Goal: Communication & Community: Answer question/provide support

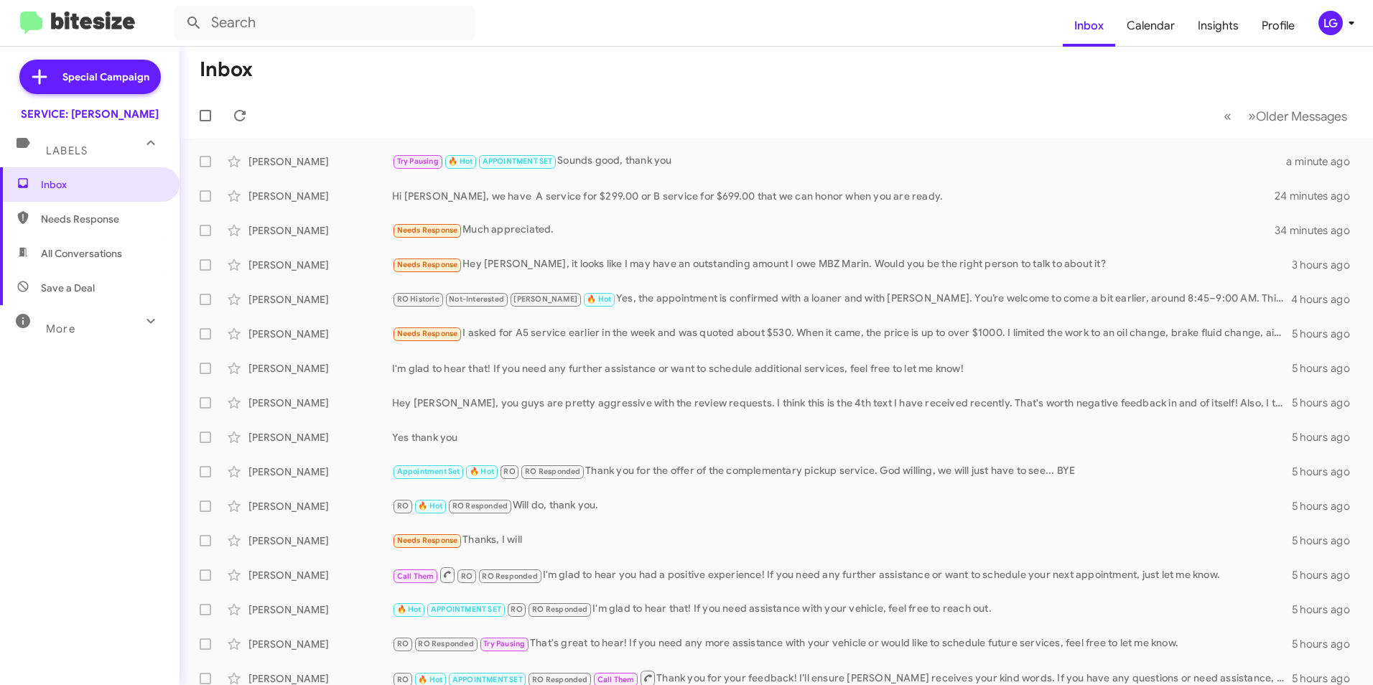
click at [580, 215] on span "[PERSON_NAME] Needs Response Much appreciated. 34 minutes ago" at bounding box center [777, 230] width 1194 height 34
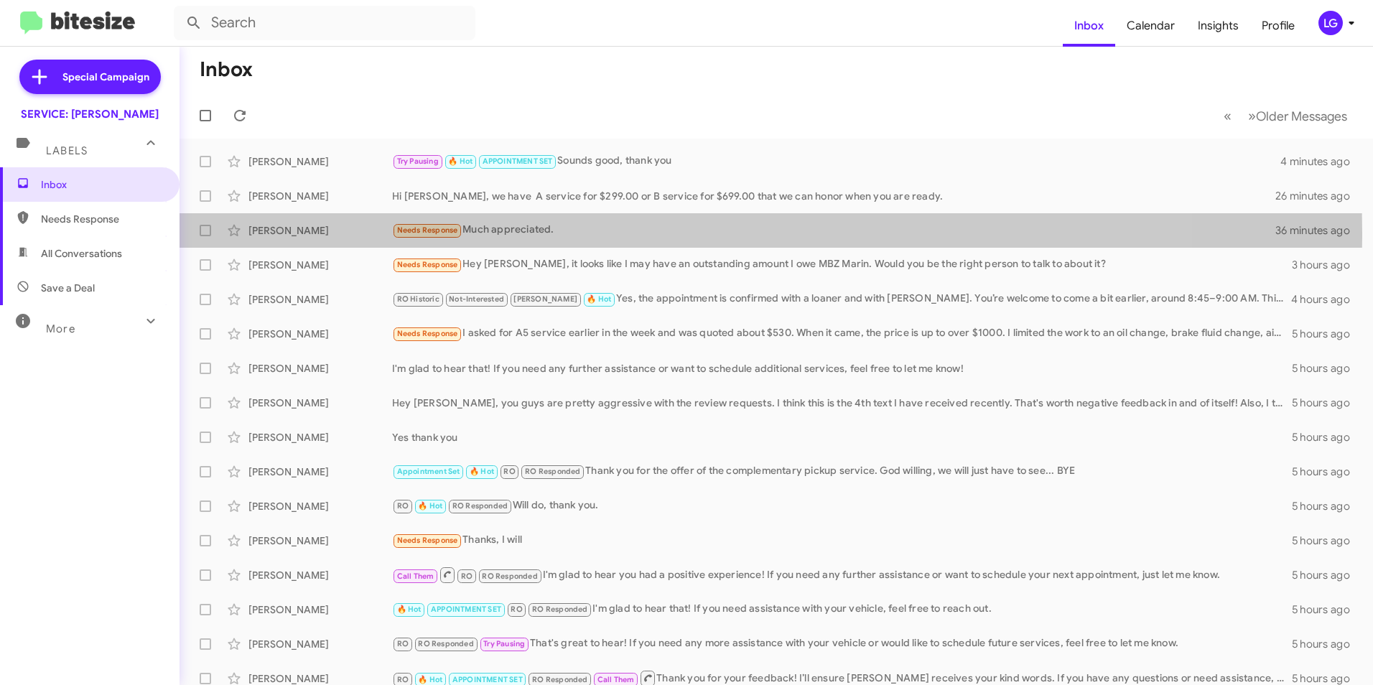
click at [456, 233] on span "Needs Response" at bounding box center [427, 230] width 61 height 9
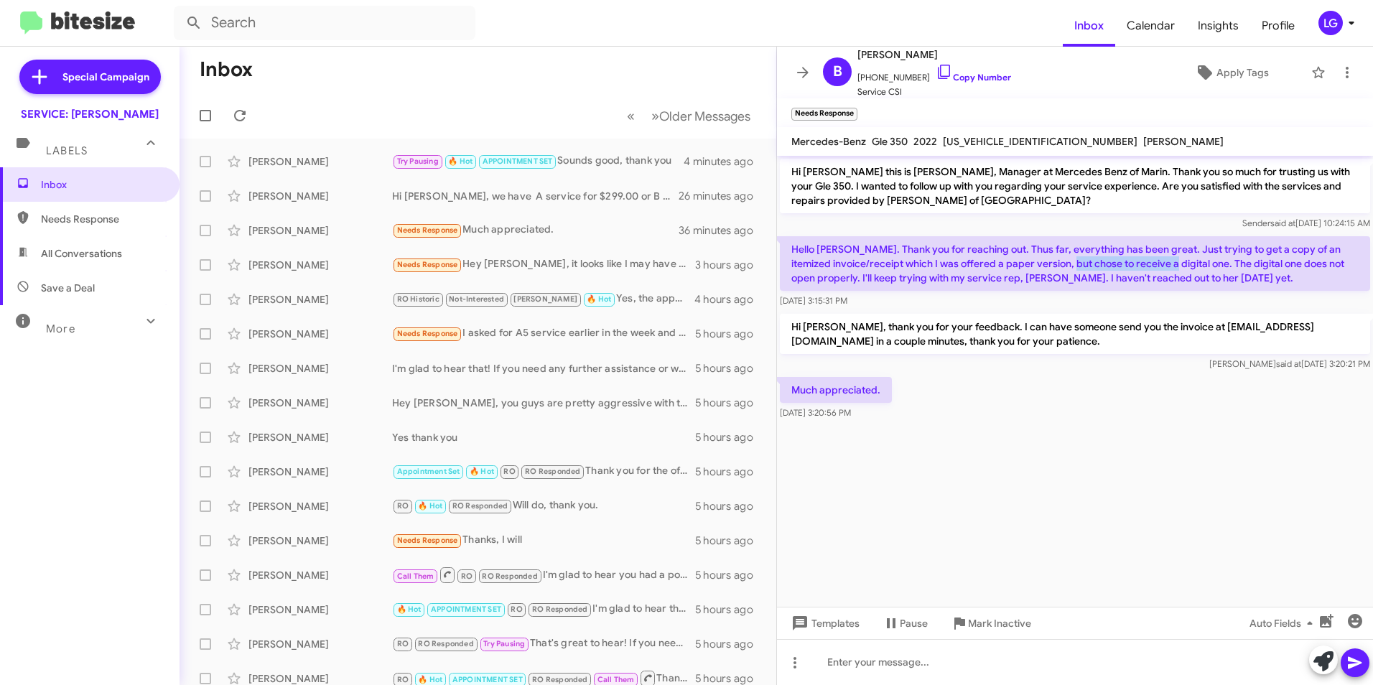
drag, startPoint x: 1077, startPoint y: 262, endPoint x: 1169, endPoint y: 269, distance: 92.9
click at [1169, 269] on p "Hello [PERSON_NAME]. Thank you for reaching out. Thus far, everything has been …" at bounding box center [1075, 263] width 590 height 55
drag, startPoint x: 1169, startPoint y: 269, endPoint x: 1182, endPoint y: 287, distance: 21.5
click at [1182, 287] on p "Hello [PERSON_NAME]. Thank you for reaching out. Thus far, everything has been …" at bounding box center [1075, 263] width 590 height 55
drag, startPoint x: 1161, startPoint y: 261, endPoint x: 1216, endPoint y: 254, distance: 55.8
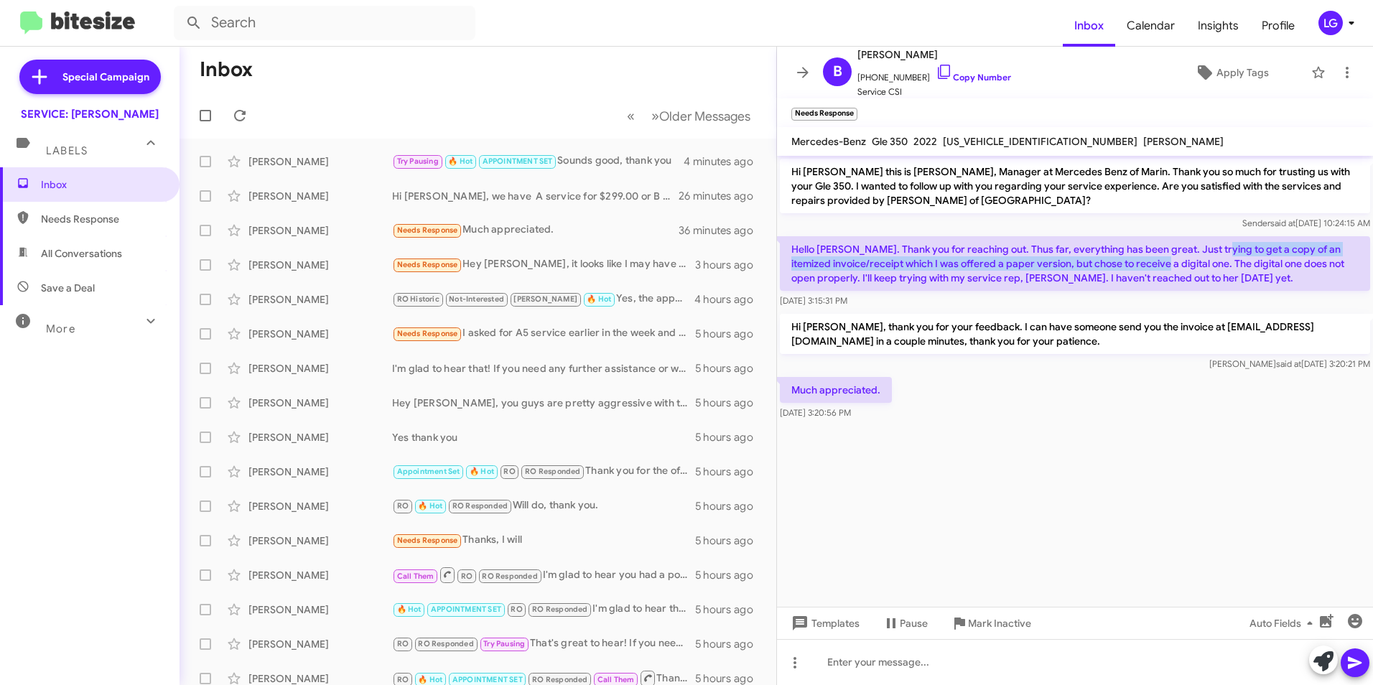
click at [1216, 254] on p "Hello [PERSON_NAME]. Thank you for reaching out. Thus far, everything has been …" at bounding box center [1075, 263] width 590 height 55
drag, startPoint x: 1216, startPoint y: 254, endPoint x: 1221, endPoint y: 270, distance: 17.3
click at [1221, 270] on p "Hello [PERSON_NAME]. Thank you for reaching out. Thus far, everything has been …" at bounding box center [1075, 263] width 590 height 55
drag, startPoint x: 1123, startPoint y: 277, endPoint x: 1213, endPoint y: 282, distance: 90.6
click at [1213, 282] on p "Hello [PERSON_NAME]. Thank you for reaching out. Thus far, everything has been …" at bounding box center [1075, 263] width 590 height 55
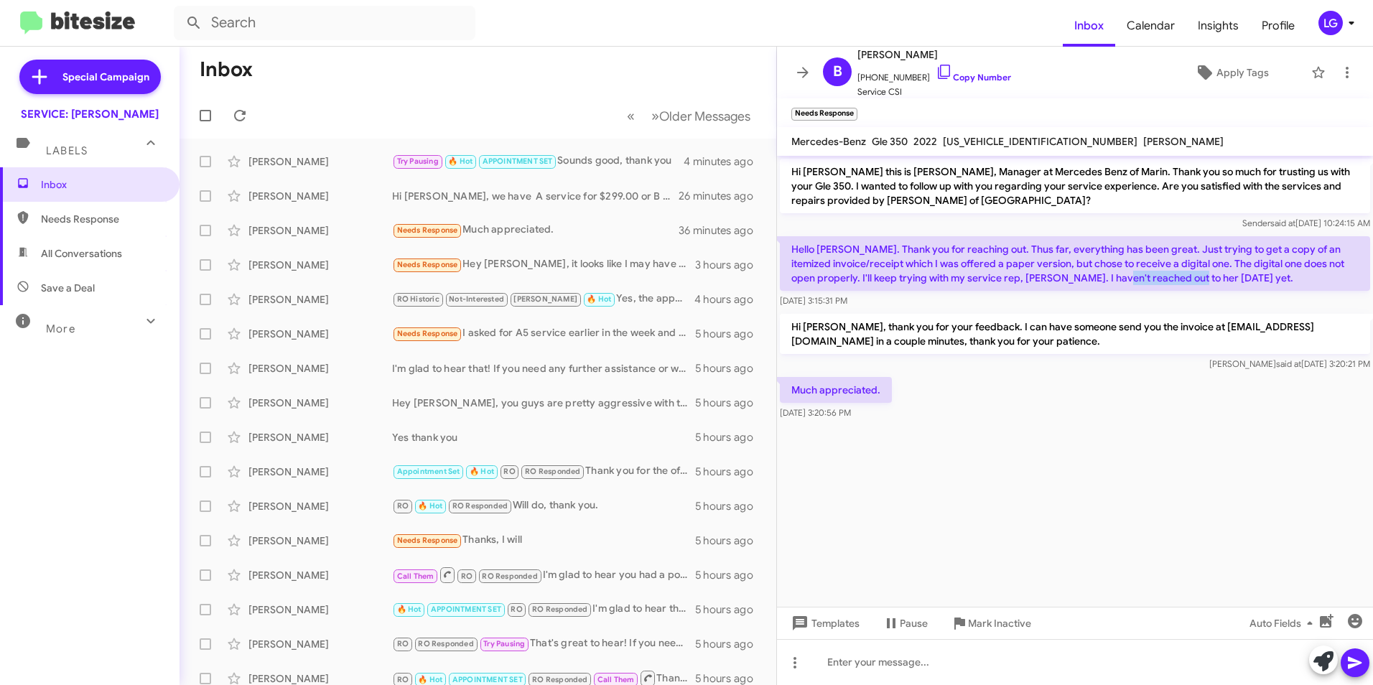
click at [1217, 287] on p "Hello [PERSON_NAME]. Thank you for reaching out. Thus far, everything has been …" at bounding box center [1075, 263] width 590 height 55
click at [955, 503] on cdk-virtual-scroll-viewport "Hi Billye this is Omar Ibrahimi, Manager at Mercedes Benz of Marin. Thank you s…" at bounding box center [1075, 381] width 596 height 451
click at [384, 152] on div "Arash Zandieh Try Pausing 🔥 Hot APPOINTMENT SET Sounds good, thank you 4 minute…" at bounding box center [478, 161] width 574 height 29
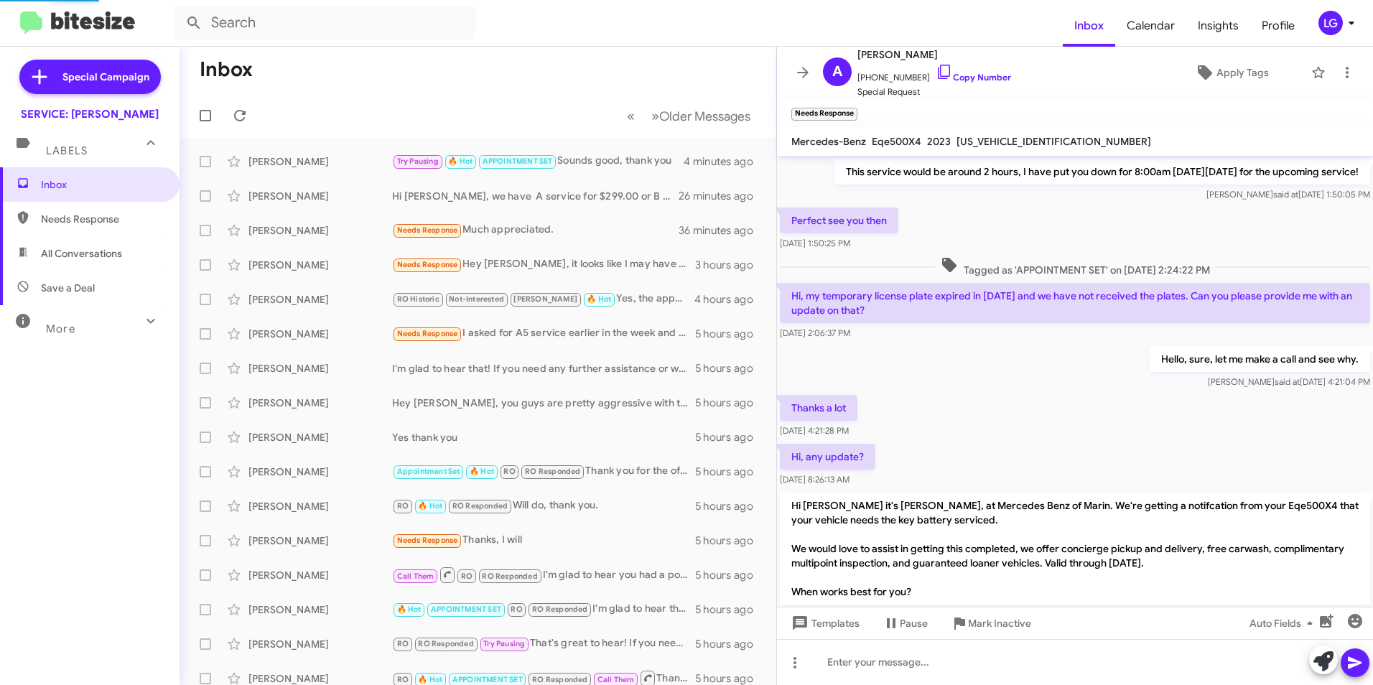
scroll to position [705, 0]
